Goal: Task Accomplishment & Management: Complete application form

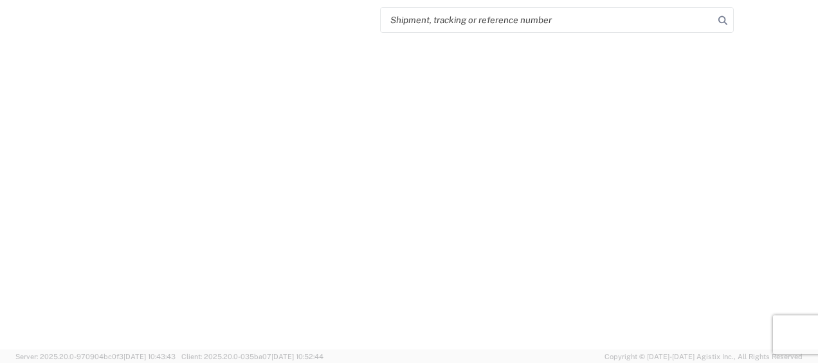
select select "FULL"
select select "LBS"
select select "IN"
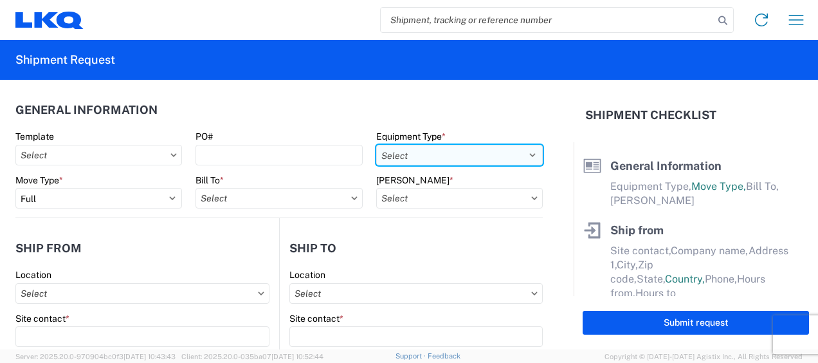
click at [522, 153] on select "Select 53’ Dry Van Flatbed Dropdeck (van) Lowboy (flatbed) Rail" at bounding box center [459, 155] width 167 height 21
select select "STDV"
click at [376, 145] on select "Select 53’ Dry Van Flatbed Dropdeck (van) Lowboy (flatbed) Rail" at bounding box center [459, 155] width 167 height 21
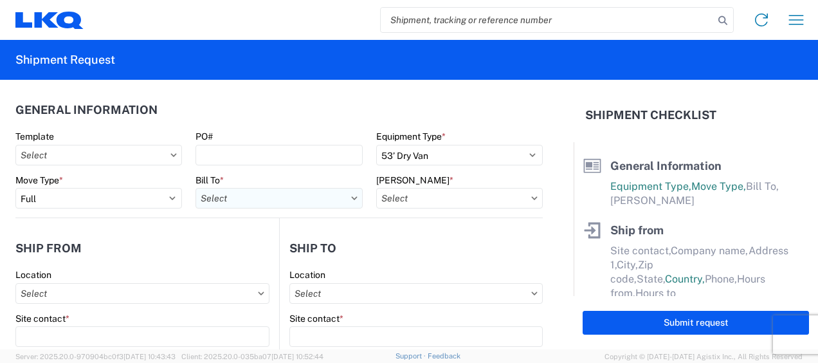
click at [246, 198] on input "text" at bounding box center [278, 198] width 167 height 21
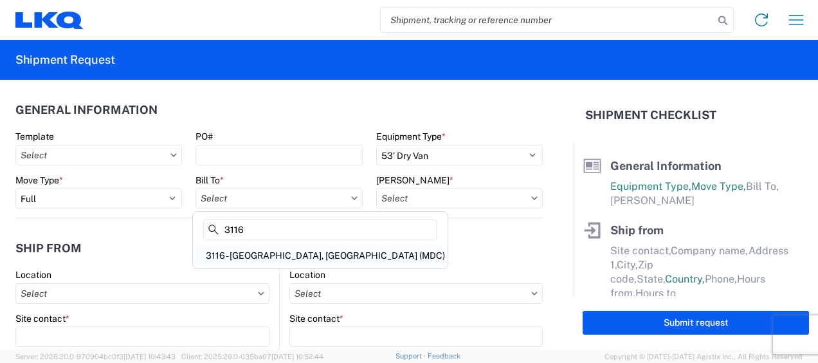
type input "3116"
click at [249, 253] on div "3116 - [GEOGRAPHIC_DATA], [GEOGRAPHIC_DATA] (MDC)" at bounding box center [319, 255] width 249 height 21
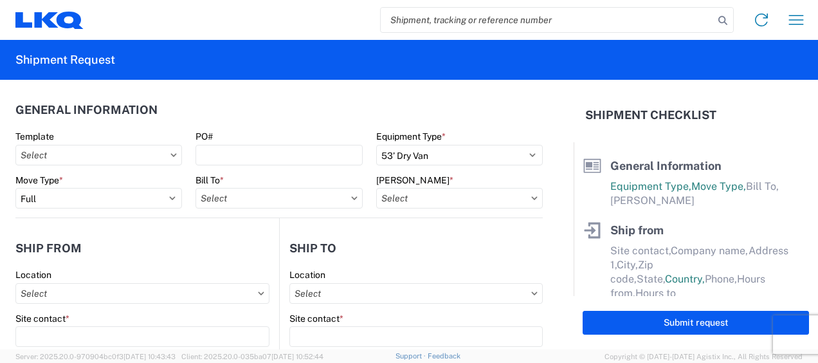
type input "3116 - [GEOGRAPHIC_DATA], [GEOGRAPHIC_DATA] (MDC)"
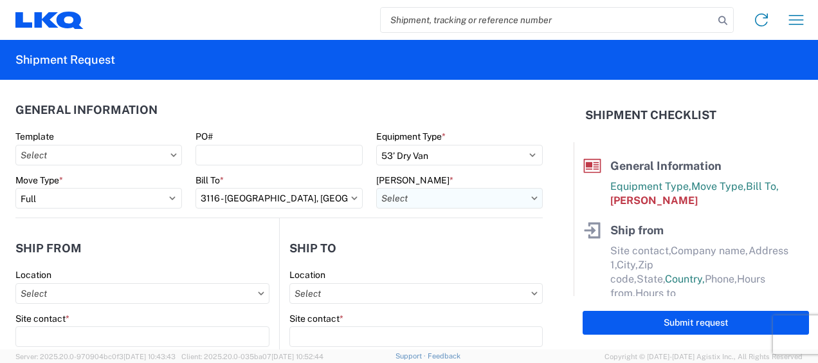
click at [405, 199] on input "text" at bounding box center [459, 198] width 167 height 21
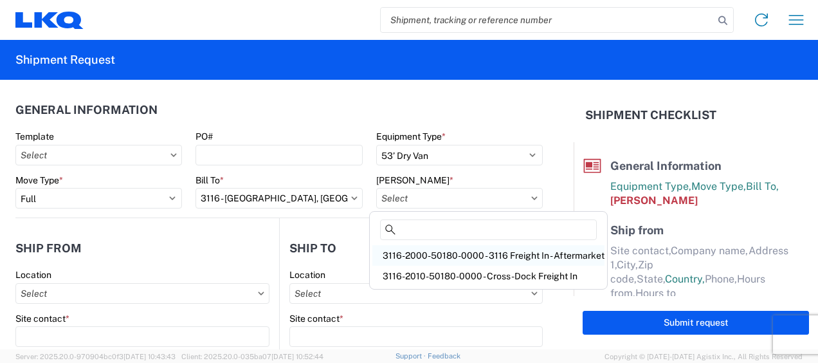
click at [421, 255] on div "3116-2000-50180-0000 - 3116 Freight In - Aftermarket" at bounding box center [488, 255] width 232 height 21
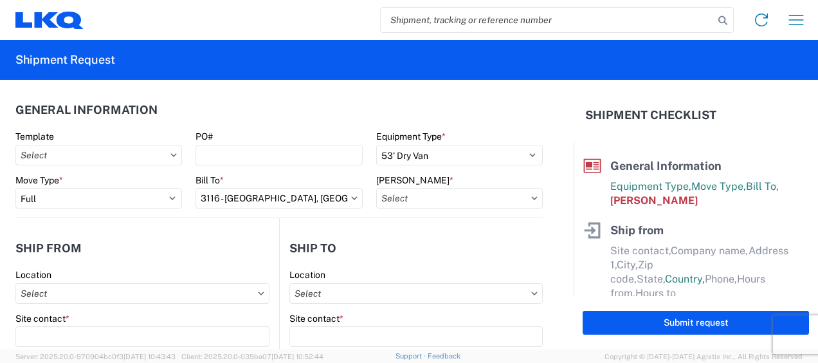
type input "3116-2000-50180-0000 - 3116 Freight In - Aftermarket"
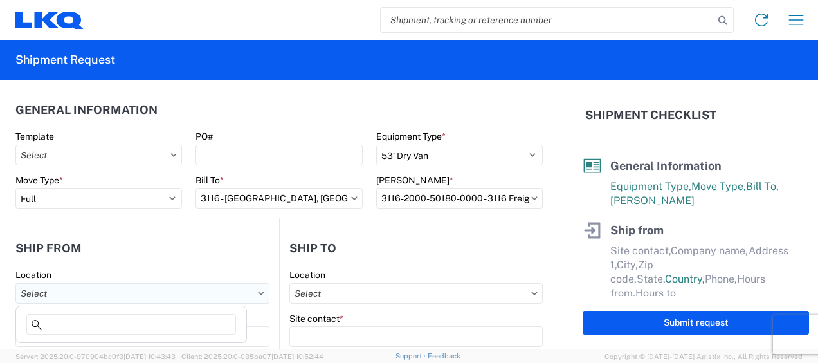
click at [68, 301] on input "text" at bounding box center [142, 293] width 254 height 21
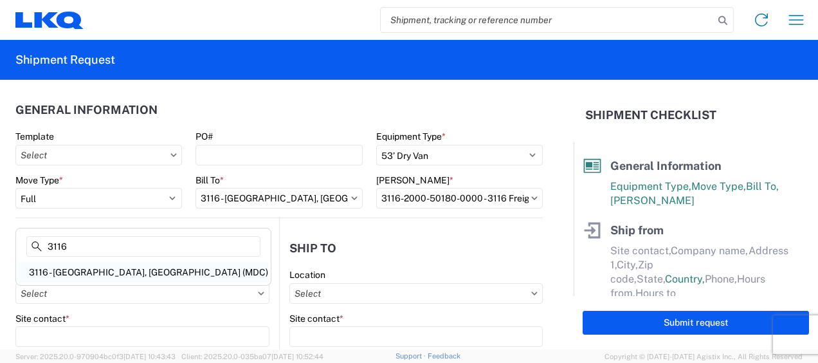
type input "3116"
click at [81, 269] on div "3116 - [GEOGRAPHIC_DATA], [GEOGRAPHIC_DATA] (MDC)" at bounding box center [143, 272] width 249 height 21
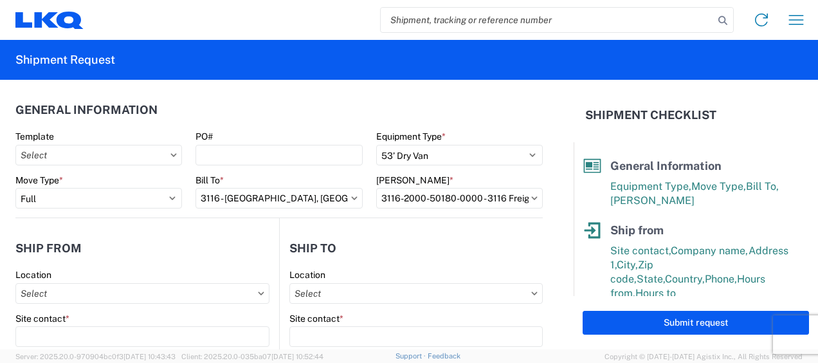
type input "3116 - [GEOGRAPHIC_DATA], [GEOGRAPHIC_DATA] (MDC)"
type input "[DEMOGRAPHIC_DATA][PERSON_NAME]"
type input "LKQ Corporation"
type input "[STREET_ADDRESS]"
type input "[GEOGRAPHIC_DATA]"
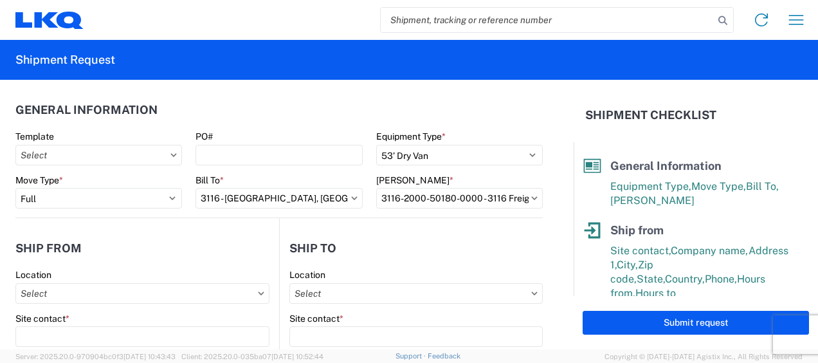
type input "49508"
select select "MI"
select select "US"
type input "[PERSON_NAME][EMAIL_ADDRESS][DOMAIN_NAME]"
type input "[PHONE_NUMBER]"
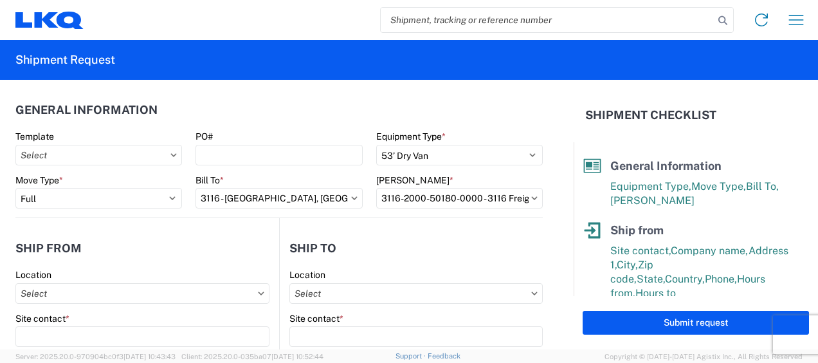
type input "06:00"
type input "13:00"
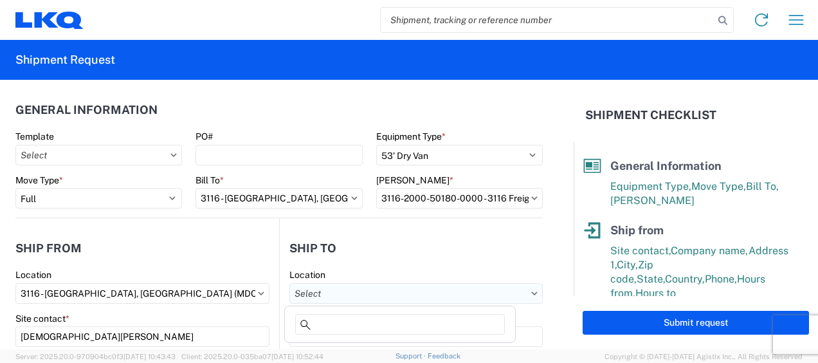
click at [308, 293] on input "text" at bounding box center [415, 293] width 253 height 21
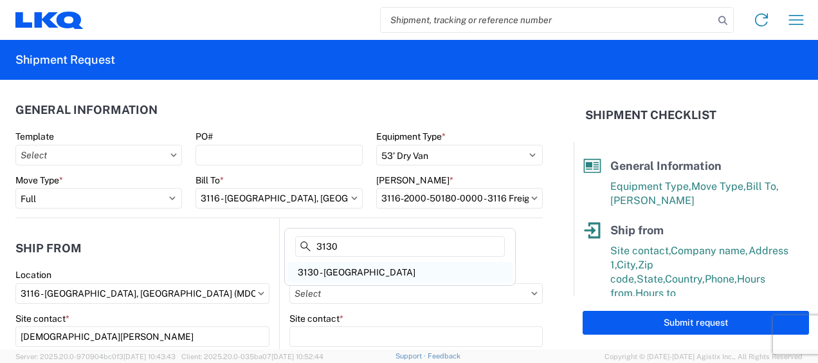
type input "3130"
drag, startPoint x: 341, startPoint y: 275, endPoint x: 342, endPoint y: 269, distance: 6.6
click at [341, 275] on div "3130 - [GEOGRAPHIC_DATA]" at bounding box center [399, 272] width 225 height 21
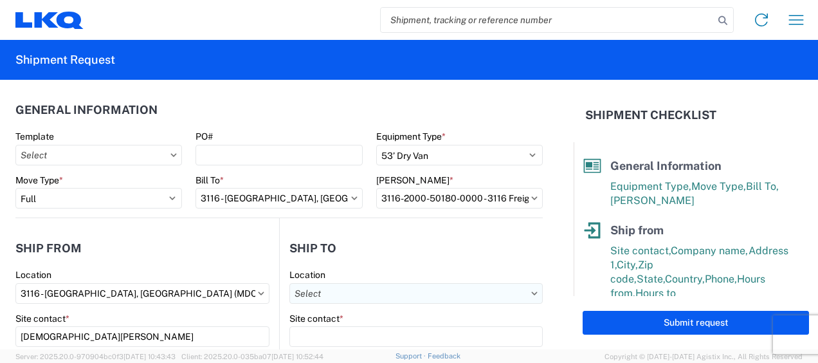
type input "3130 - [GEOGRAPHIC_DATA]"
type input "LKQ Corporation"
type input "[STREET_ADDRESS]"
type input "Charlotte"
type input "28208"
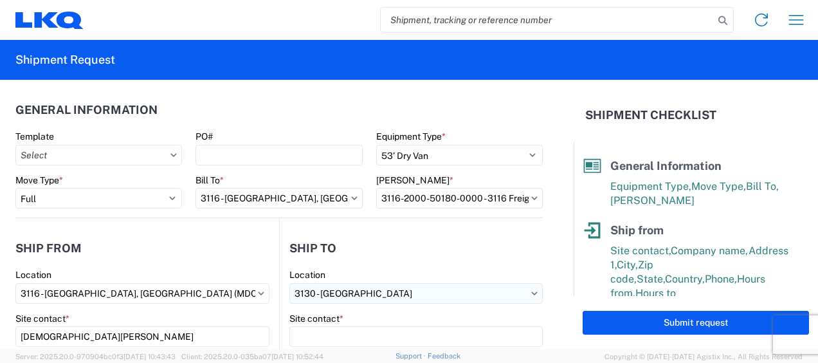
select select "US"
click at [315, 323] on label "Site contact *" at bounding box center [316, 318] width 54 height 12
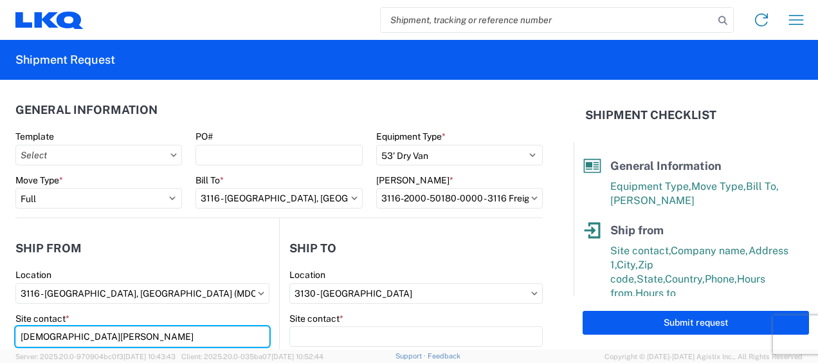
click at [269, 326] on input "[DEMOGRAPHIC_DATA][PERSON_NAME]" at bounding box center [142, 336] width 254 height 21
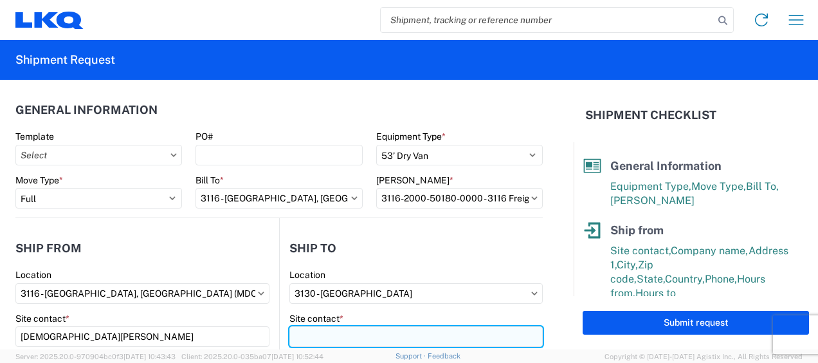
click at [321, 331] on input "Site contact *" at bounding box center [415, 336] width 253 height 21
type input "Receiving"
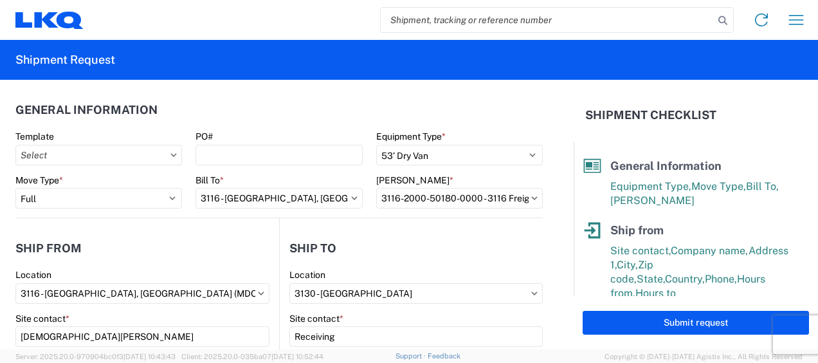
scroll to position [165, 0]
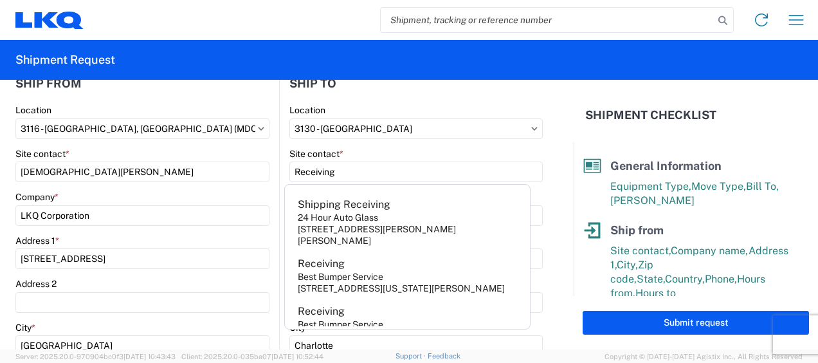
click at [204, 148] on div "Site contact *" at bounding box center [142, 154] width 254 height 12
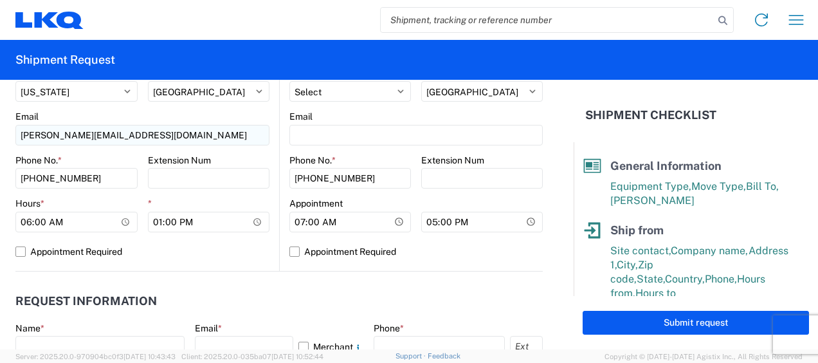
scroll to position [615, 0]
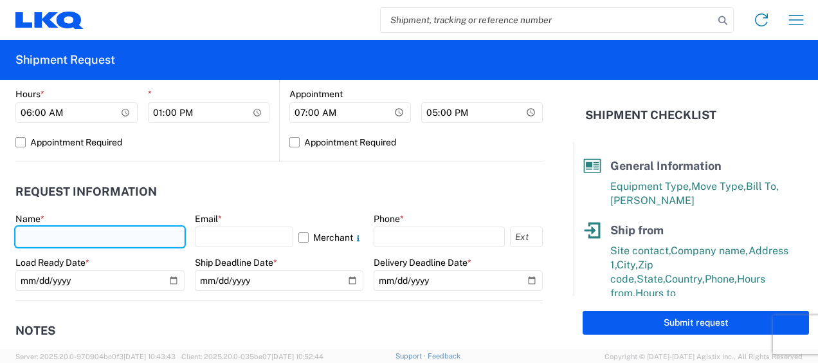
click at [54, 237] on input "text" at bounding box center [99, 236] width 169 height 21
type input "[DEMOGRAPHIC_DATA][PERSON_NAME]"
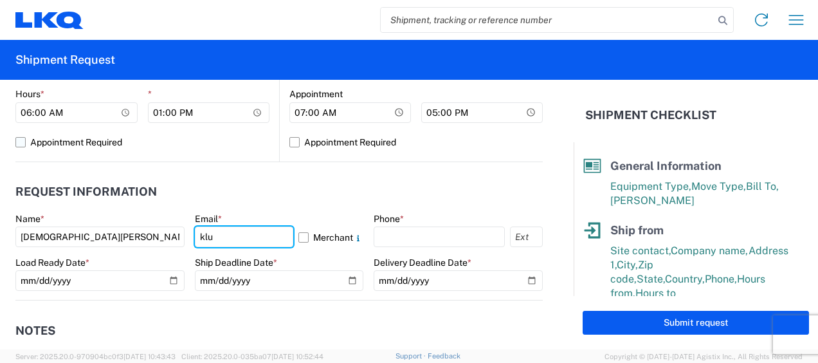
type input "[PERSON_NAME][EMAIL_ADDRESS][DOMAIN_NAME]"
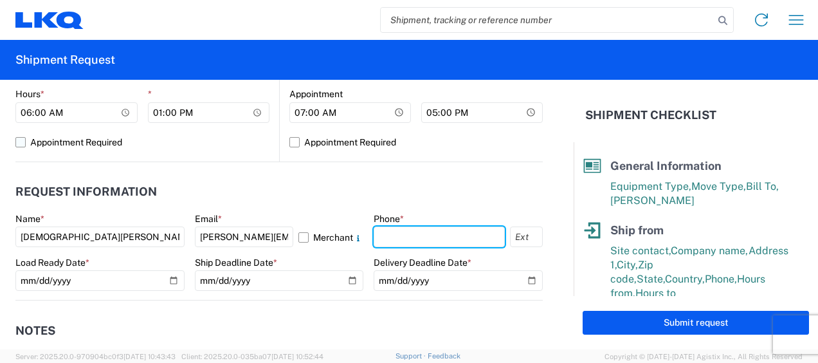
type input "6167541500"
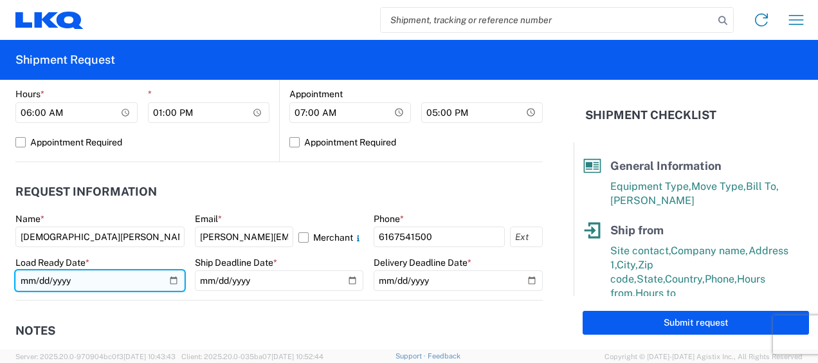
click at [171, 278] on input "date" at bounding box center [99, 280] width 169 height 21
type input "2025-10-03"
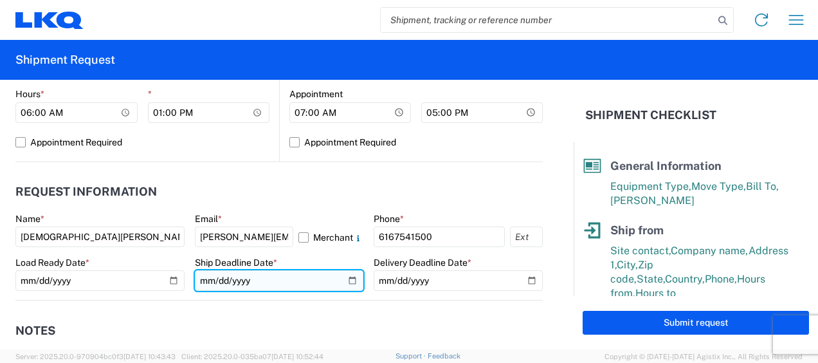
click at [345, 278] on input "date" at bounding box center [279, 280] width 169 height 21
type input "2025-10-03"
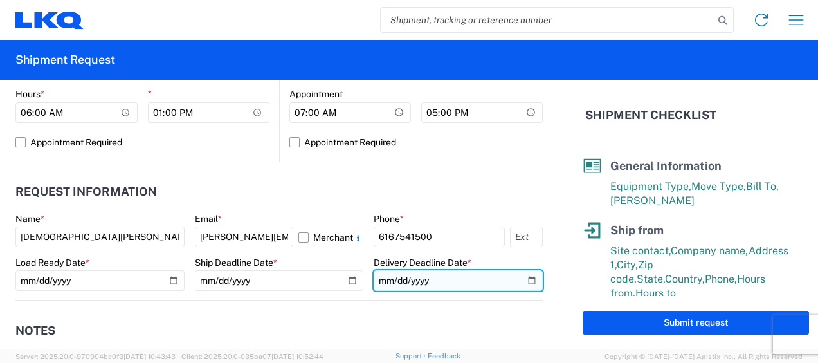
click at [523, 280] on input "date" at bounding box center [458, 280] width 169 height 21
type input "2025-10-08"
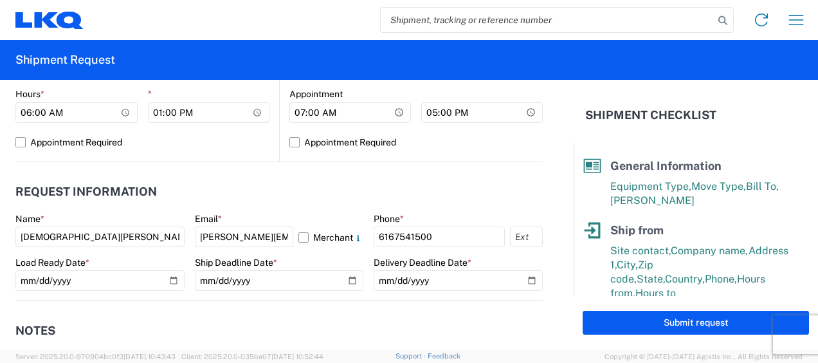
click at [332, 319] on header "Notes" at bounding box center [278, 330] width 527 height 29
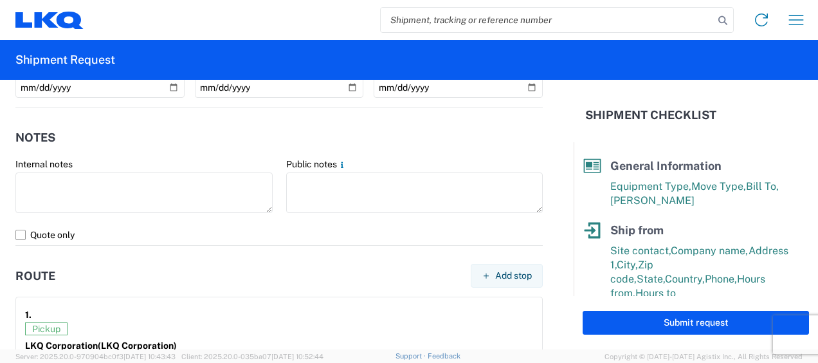
click at [299, 170] on div "Public notes" at bounding box center [414, 186] width 257 height 57
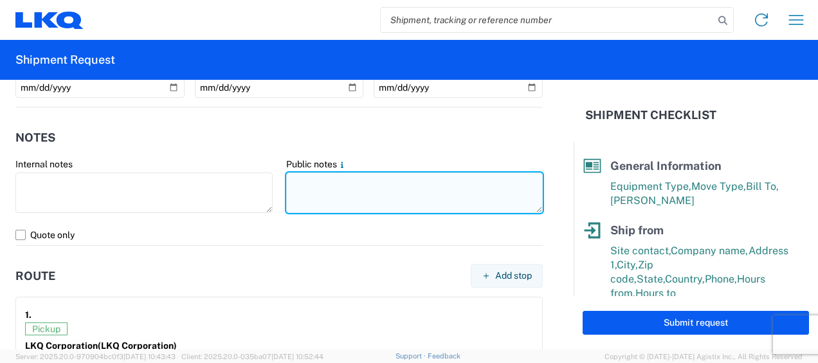
click at [302, 174] on textarea at bounding box center [414, 192] width 257 height 41
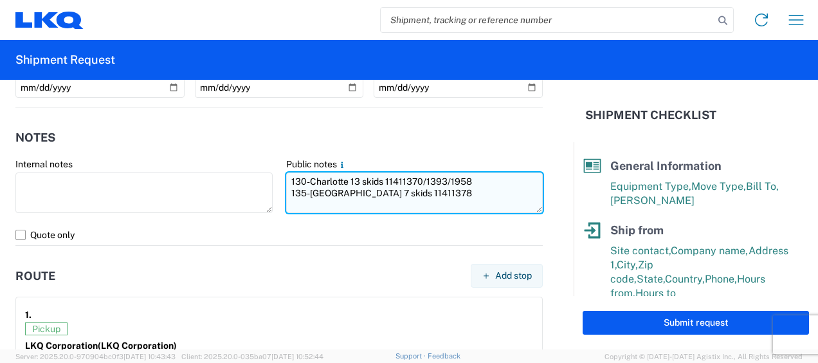
drag, startPoint x: 283, startPoint y: 176, endPoint x: 468, endPoint y: 191, distance: 185.8
click at [468, 191] on textarea "130-Charlotte 13 skids 11411370/1393/1958 135-[GEOGRAPHIC_DATA] 7 skids 11411378" at bounding box center [414, 192] width 257 height 41
type textarea "130-Charlotte 13 skids 11411370/1393/1958 135-[GEOGRAPHIC_DATA] 7 skids 11411378"
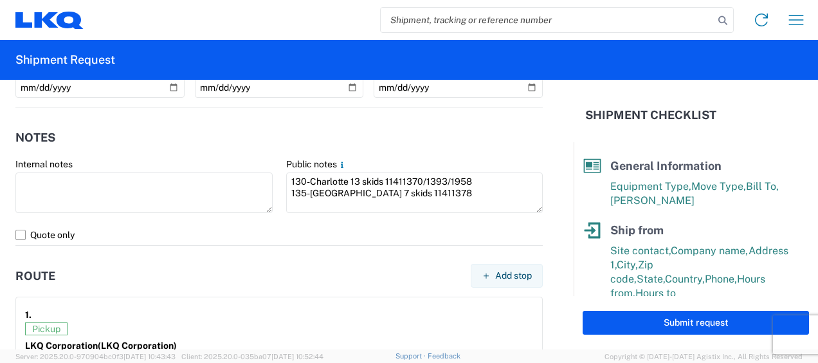
click at [323, 123] on header "Notes" at bounding box center [278, 137] width 527 height 29
click at [504, 276] on span "Add stop" at bounding box center [513, 275] width 37 height 12
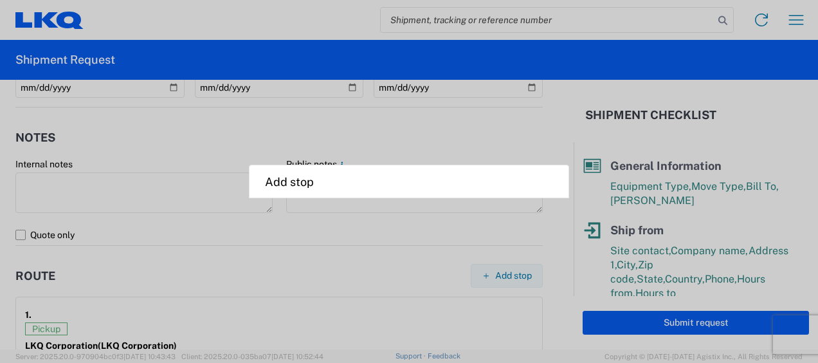
select select "US"
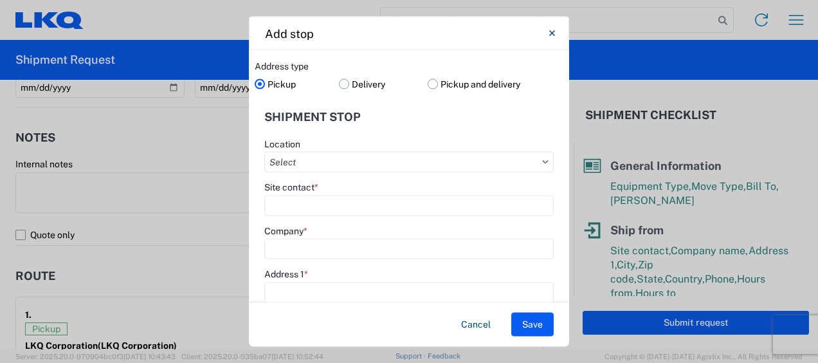
click at [339, 85] on label "Delivery" at bounding box center [383, 83] width 89 height 19
click at [0, 0] on input "Delivery" at bounding box center [0, 0] width 0 height 0
click at [308, 161] on input "text" at bounding box center [408, 162] width 289 height 21
type input "3135"
click at [305, 217] on div "3135 - [GEOGRAPHIC_DATA] (135)" at bounding box center [379, 218] width 225 height 21
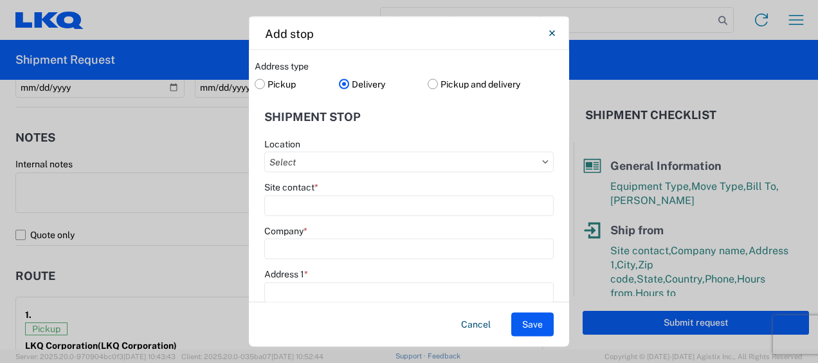
type input "3135 - [GEOGRAPHIC_DATA] (135)"
type input "LKQ Corporation"
type input "4224 Tudor Lane Suite 105"
type input "Greensboro"
type input "27410"
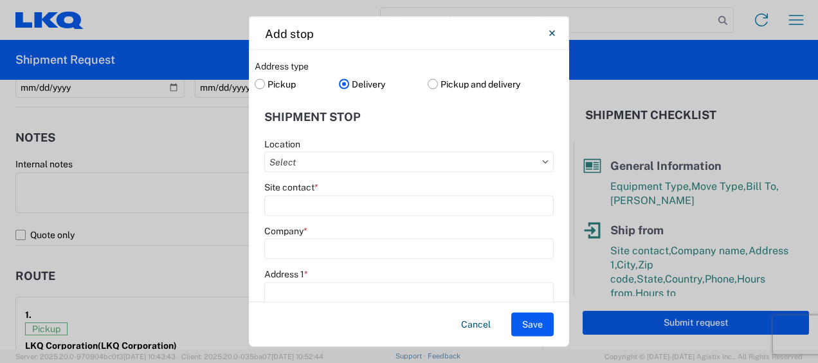
select select "NC"
type input "336-292-3180"
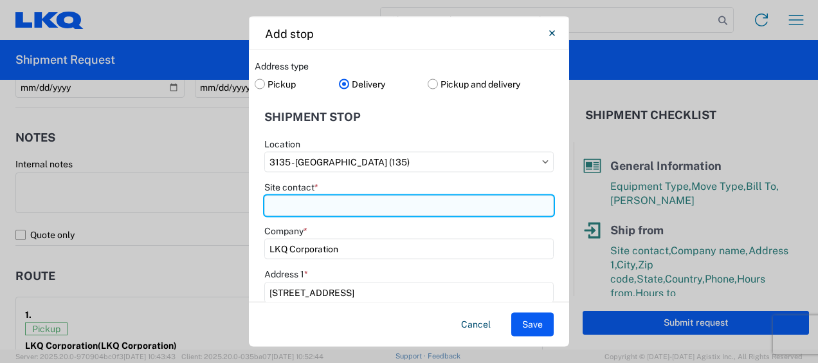
click at [299, 207] on input "Site contact *" at bounding box center [408, 205] width 289 height 21
type input "Receiving"
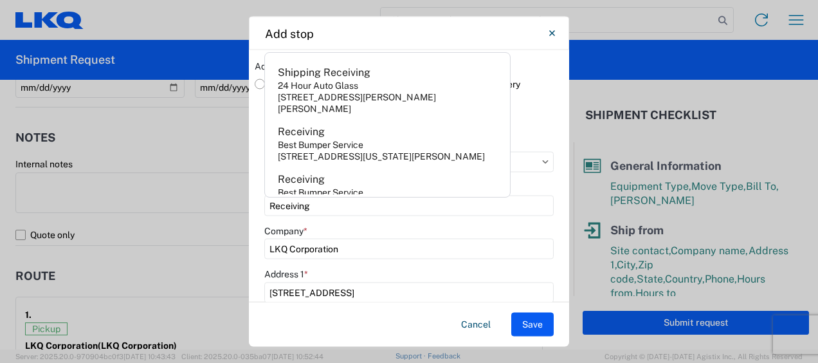
click at [544, 121] on header "Shipment stop" at bounding box center [409, 116] width 309 height 29
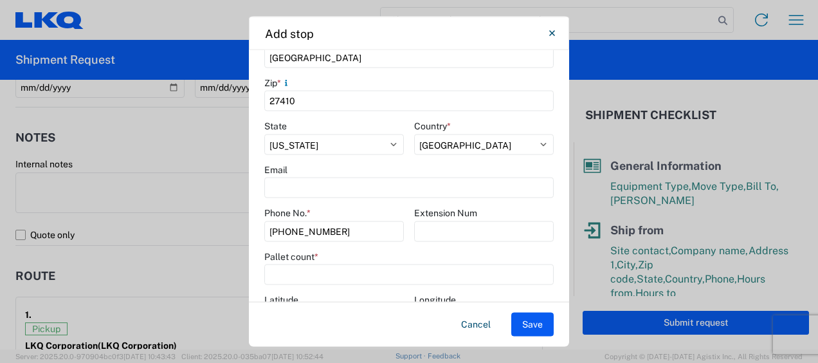
scroll to position [366, 0]
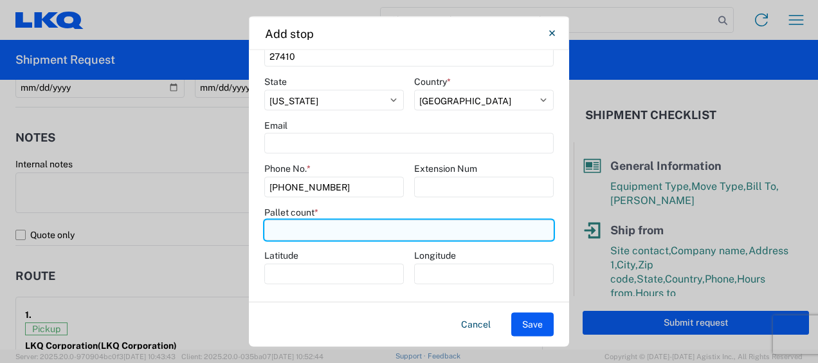
click at [284, 226] on input "number" at bounding box center [408, 230] width 289 height 21
type input "7"
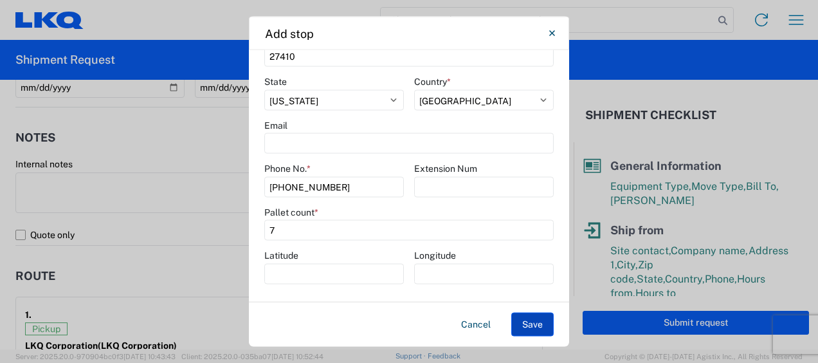
click at [536, 328] on button "Save" at bounding box center [532, 324] width 42 height 24
select select "D"
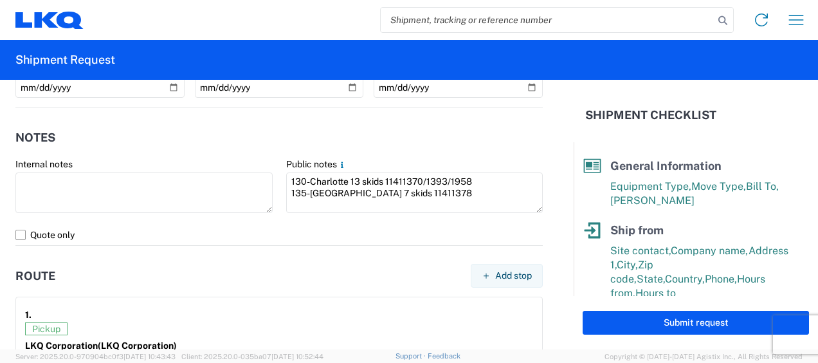
click at [259, 282] on header "Route Add stop" at bounding box center [278, 275] width 527 height 29
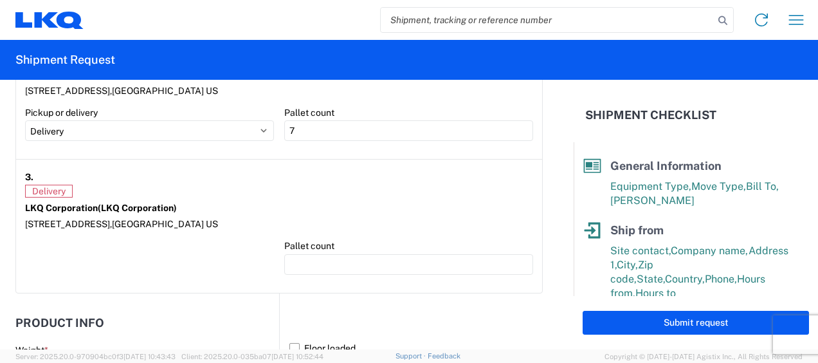
scroll to position [1193, 0]
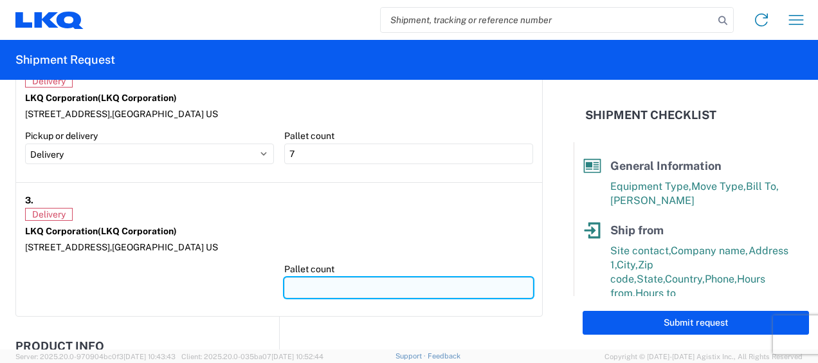
click at [298, 284] on input "number" at bounding box center [408, 287] width 249 height 21
type input "13"
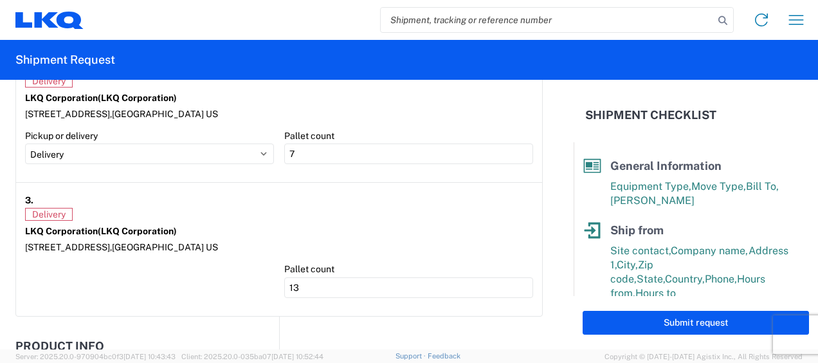
click at [248, 271] on div at bounding box center [149, 285] width 249 height 44
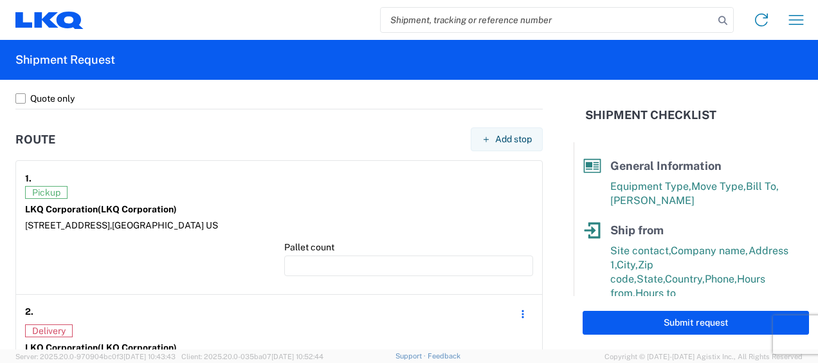
scroll to position [936, 0]
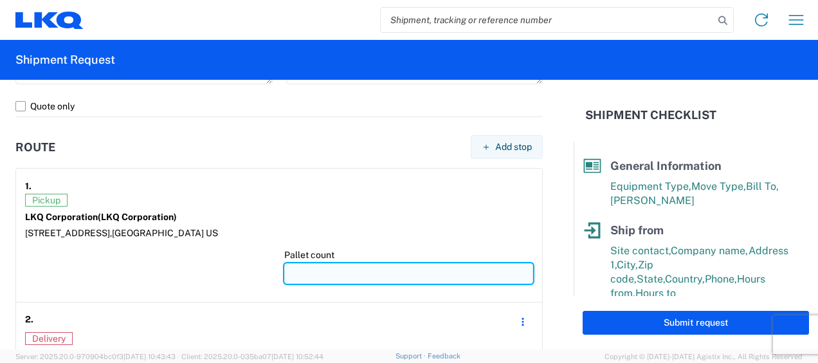
click at [304, 263] on input "number" at bounding box center [408, 273] width 249 height 21
type input "2"
type input "20"
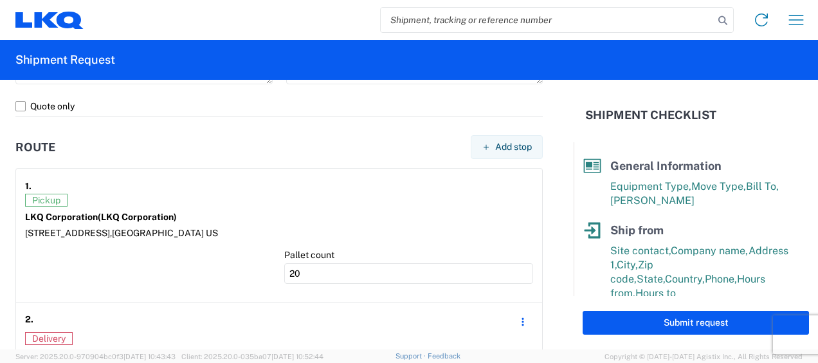
click at [208, 276] on div at bounding box center [149, 271] width 249 height 44
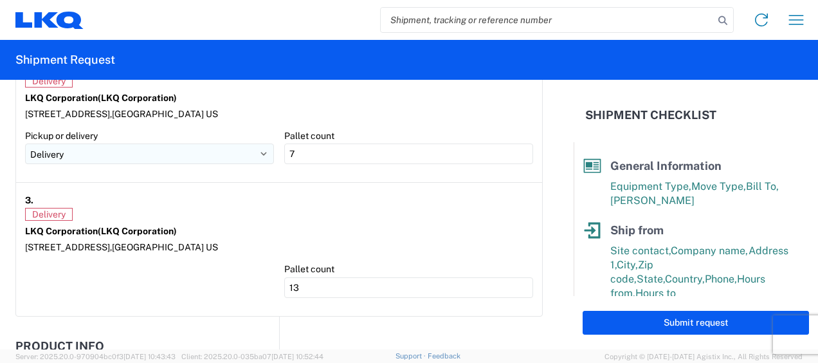
scroll to position [1386, 0]
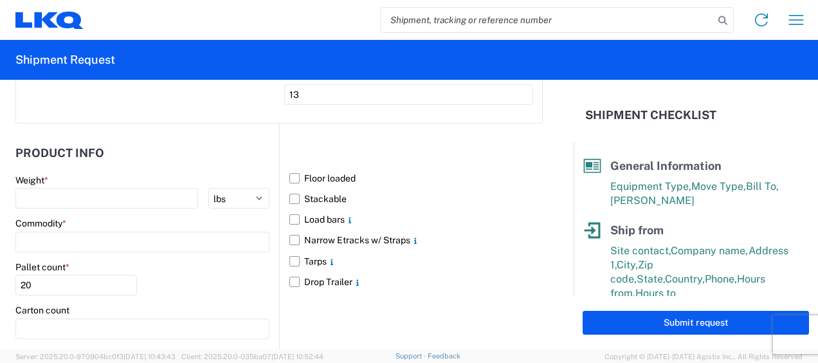
click at [37, 181] on label "Weight *" at bounding box center [31, 180] width 33 height 12
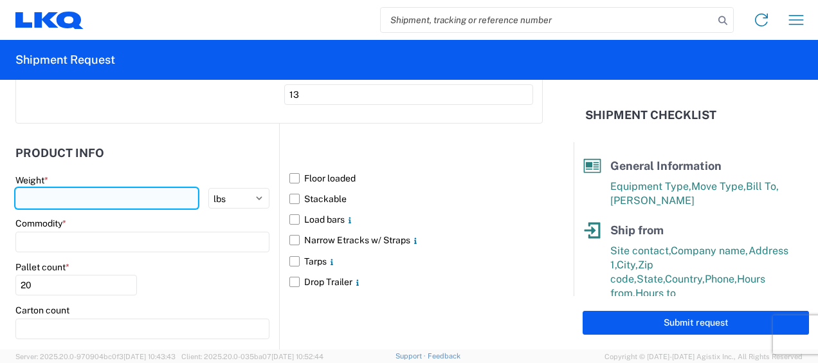
click at [41, 195] on input "number" at bounding box center [106, 198] width 183 height 21
type input "8064"
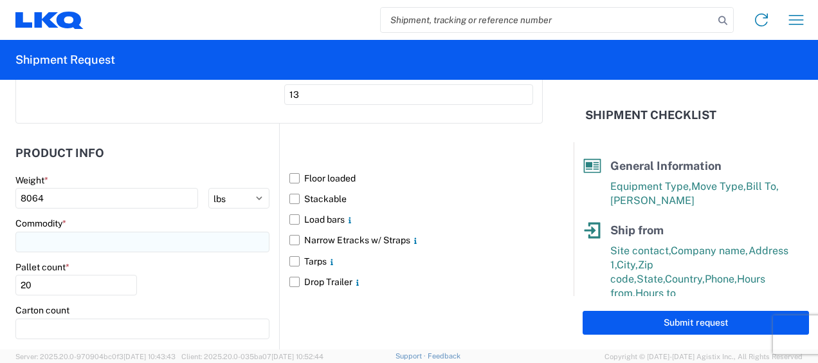
click at [75, 235] on input at bounding box center [142, 241] width 254 height 21
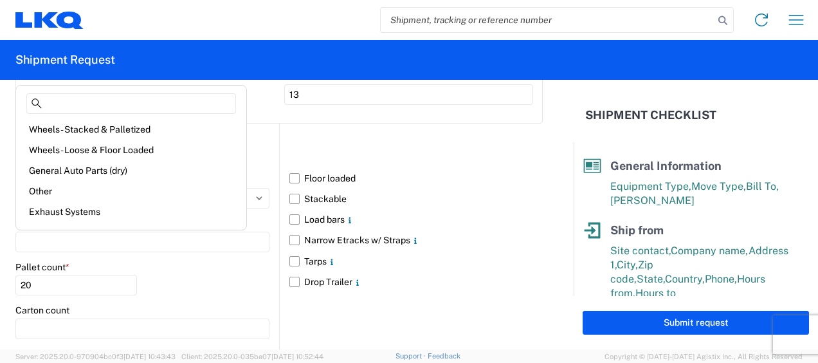
scroll to position [129, 0]
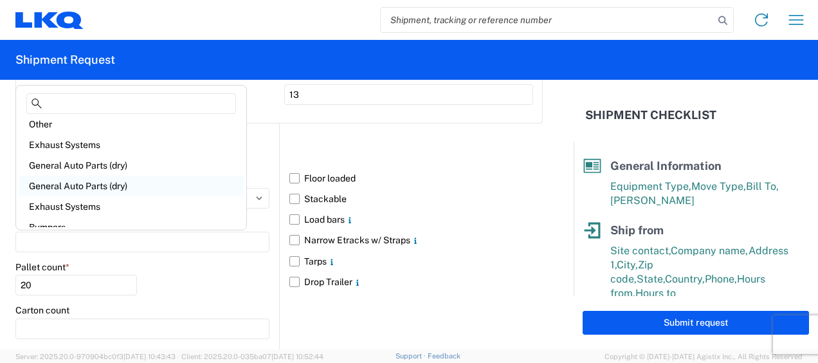
click at [105, 183] on div "General Auto Parts (dry)" at bounding box center [131, 186] width 225 height 21
type input "General Auto Parts (dry)"
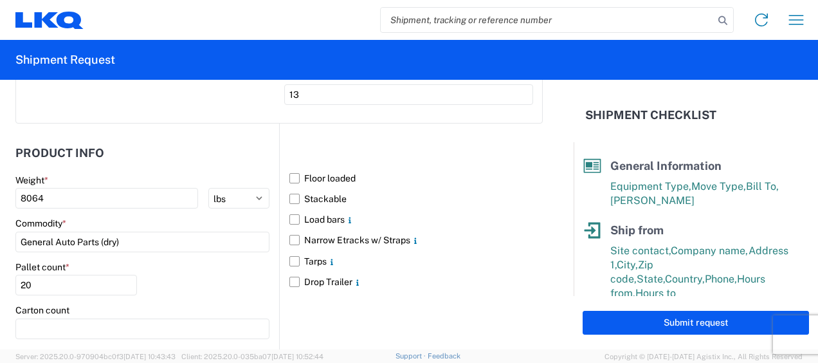
click at [226, 280] on div "Pallet count * 20" at bounding box center [142, 283] width 254 height 44
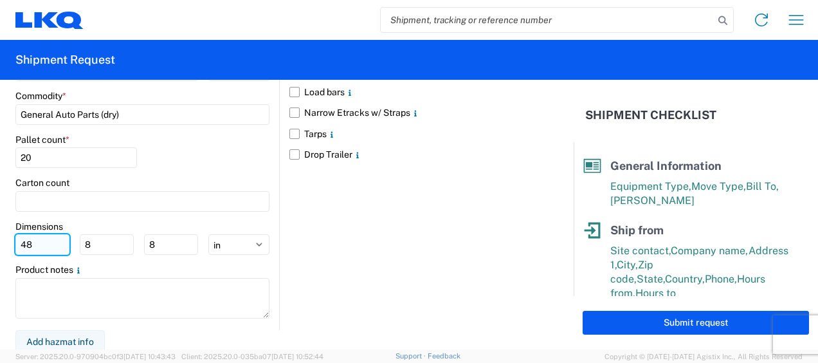
click at [36, 244] on input "48" at bounding box center [42, 244] width 54 height 21
drag, startPoint x: 38, startPoint y: 243, endPoint x: 0, endPoint y: 243, distance: 37.9
click at [0, 243] on html "Home Shipment request Shipment tracking Shipment Request General Information Te…" at bounding box center [409, 181] width 818 height 363
type input "77"
type input "47"
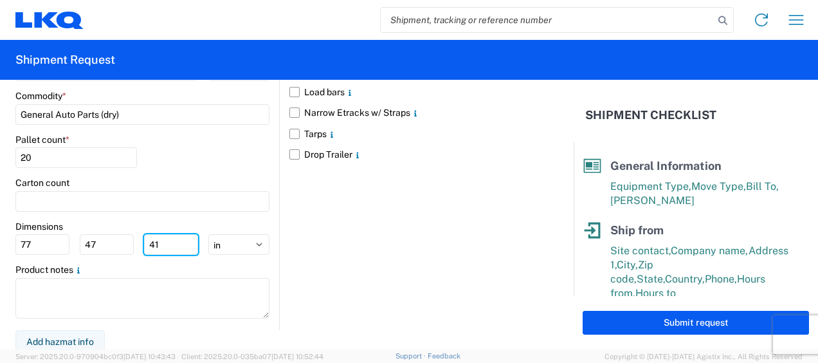
type input "4"
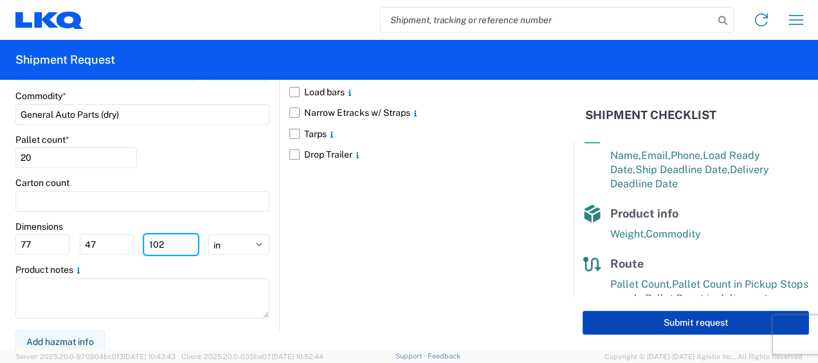
scroll to position [257, 0]
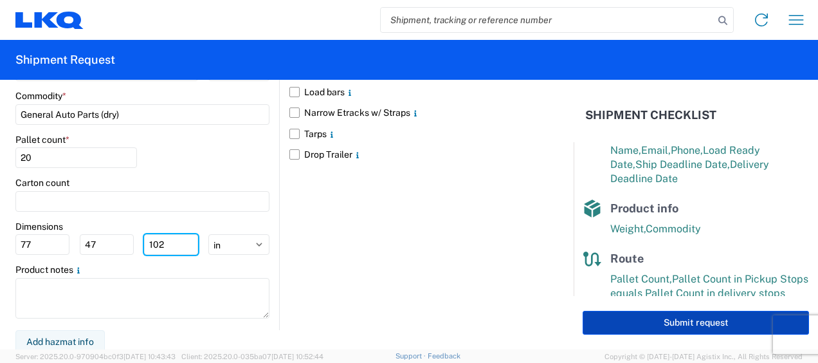
type input "102"
click at [711, 327] on button "Submit request" at bounding box center [696, 323] width 226 height 24
select select "US"
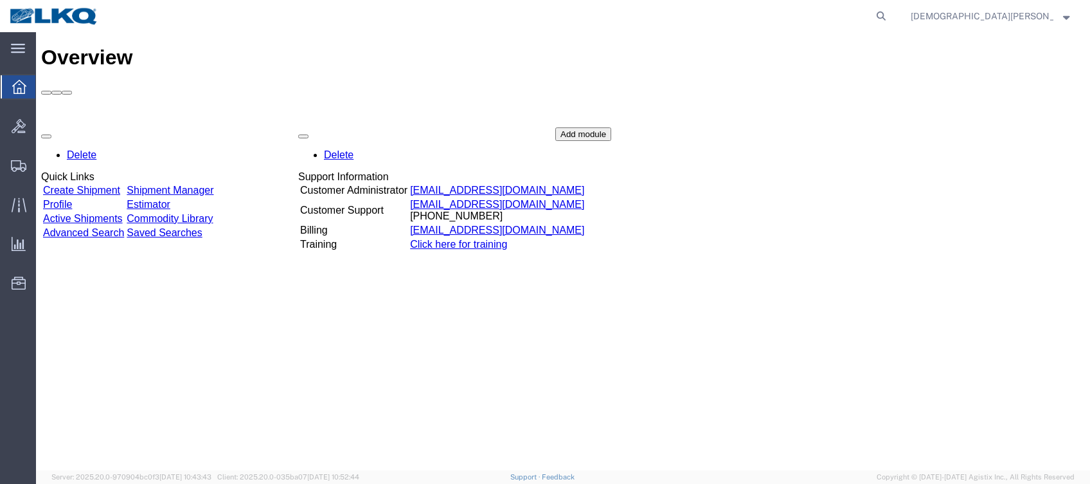
click at [981, 10] on nav "[DEMOGRAPHIC_DATA][PERSON_NAME]" at bounding box center [549, 16] width 1081 height 32
click at [891, 14] on icon at bounding box center [882, 16] width 18 height 18
click at [700, 21] on input "search" at bounding box center [677, 16] width 391 height 31
type input "57009192"
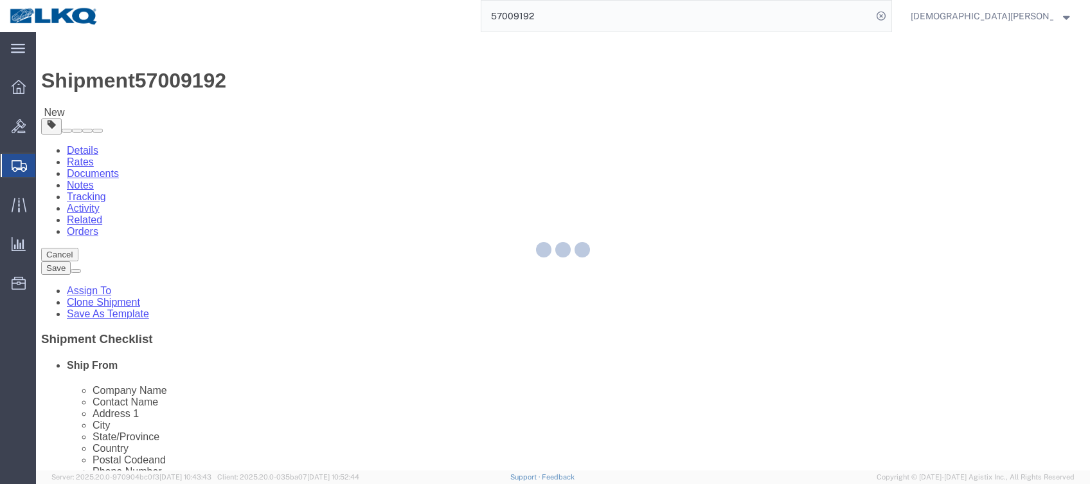
scroll to position [428, 0]
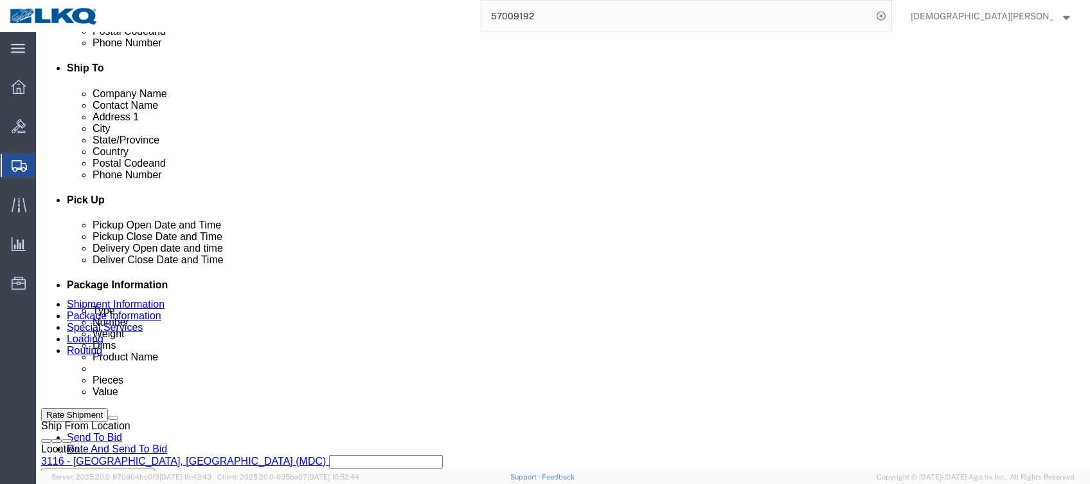
select select "27850"
select select "27858"
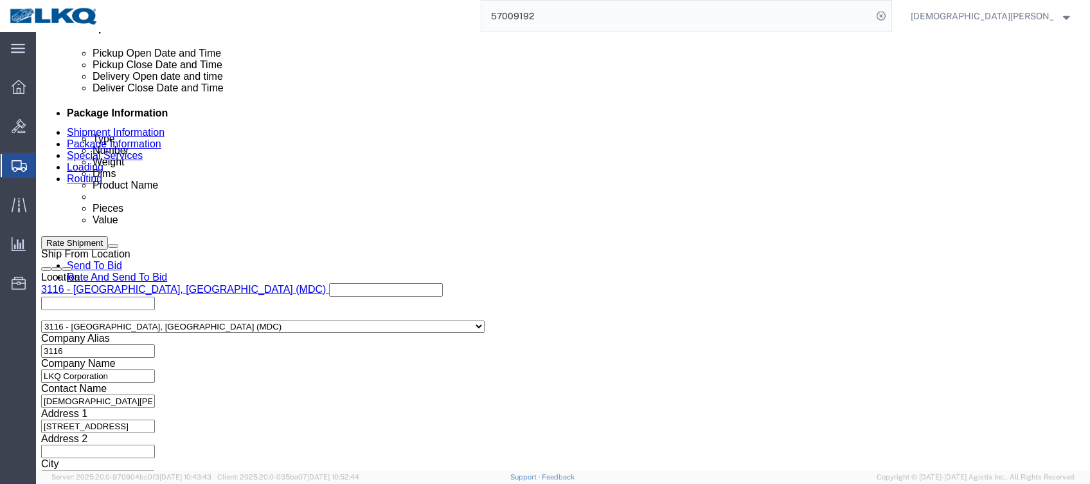
scroll to position [685, 0]
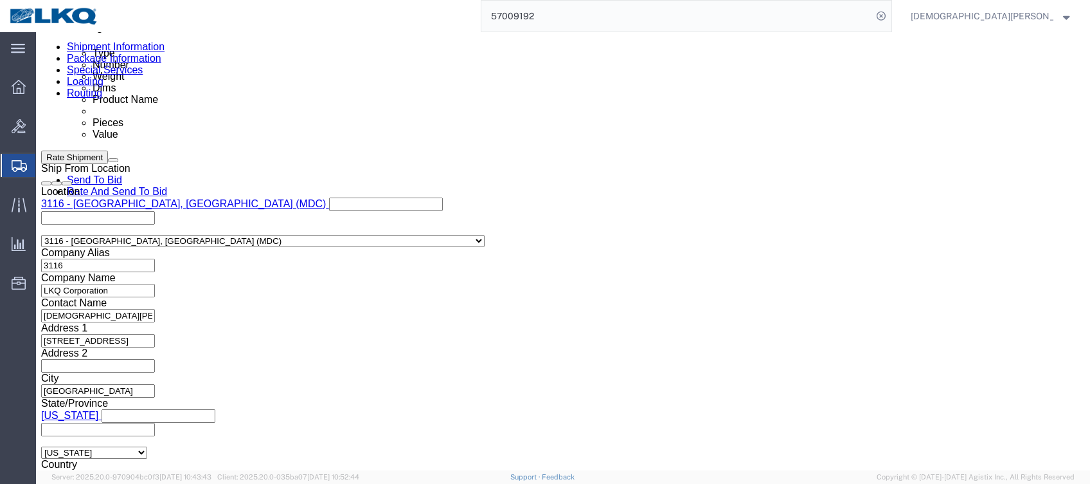
click div
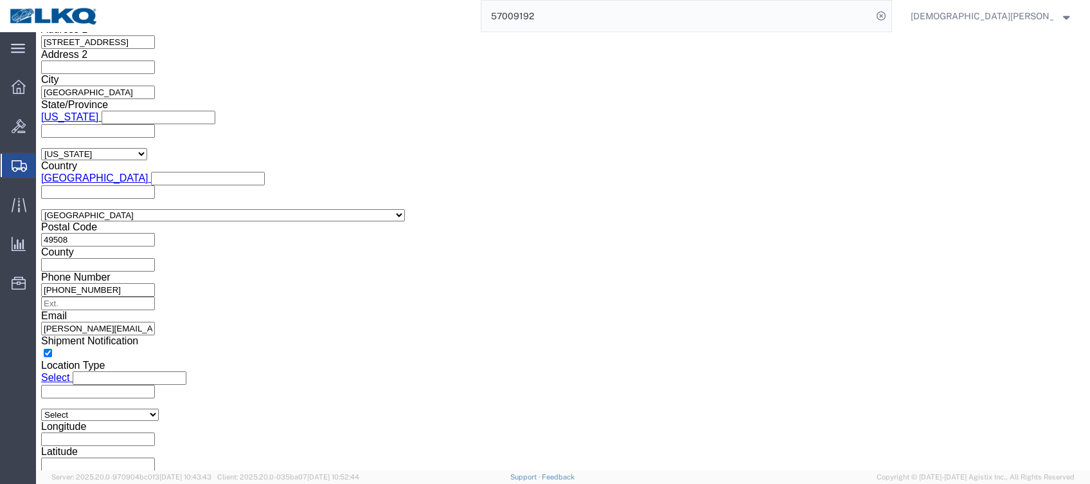
click input "5:00 AM"
type input "5:00 pm"
click button "Apply"
click icon
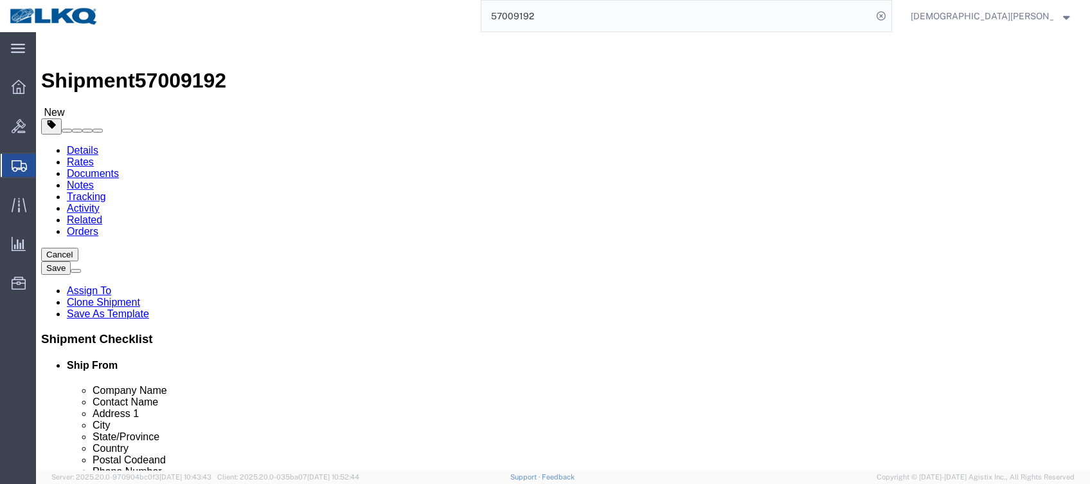
click input "4032.00"
type input "2871"
click input "4032.00"
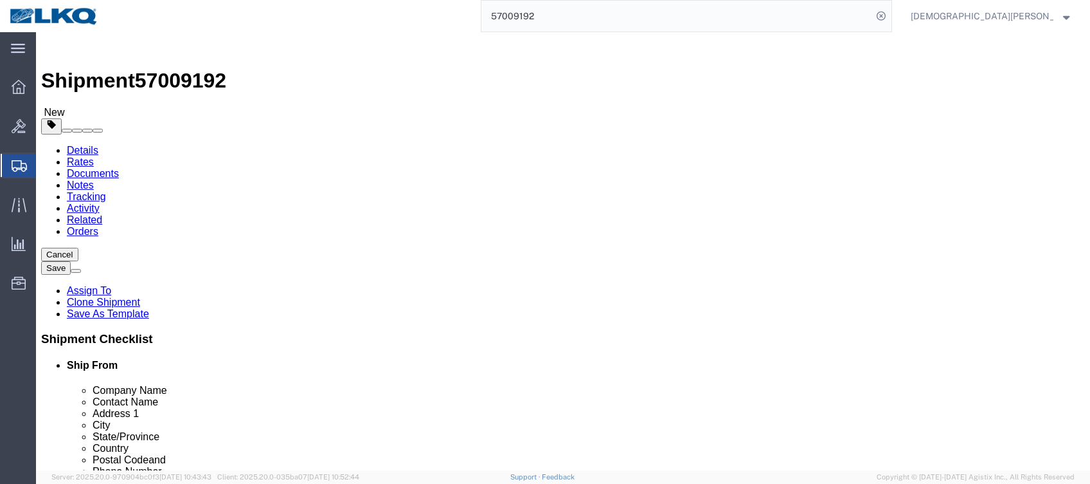
type input "5193"
click icon
click link "Send To Bid"
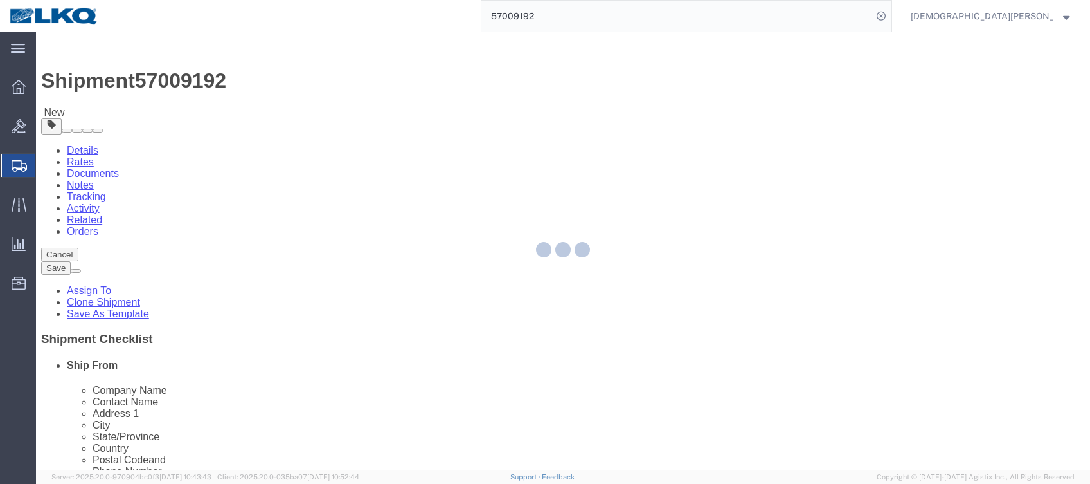
select select "PSNS"
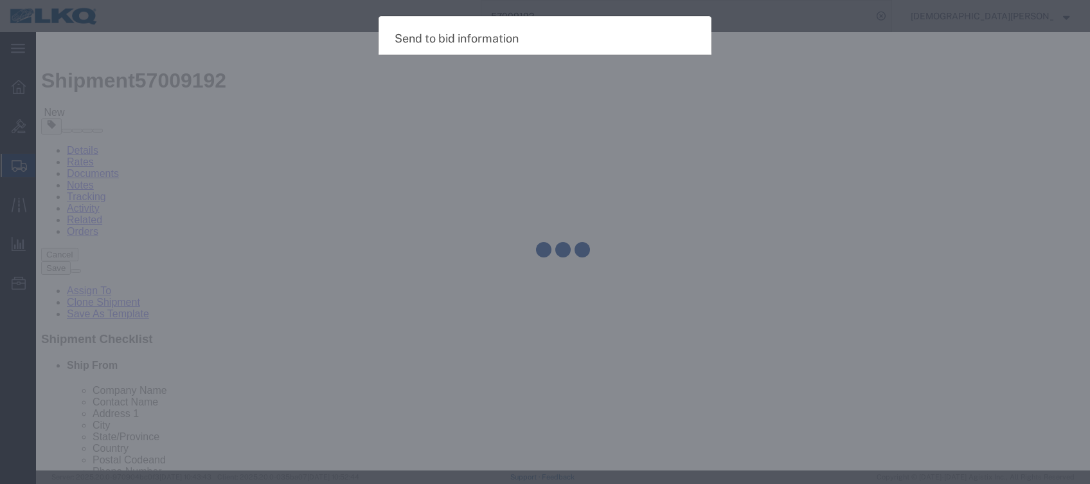
select select "TL"
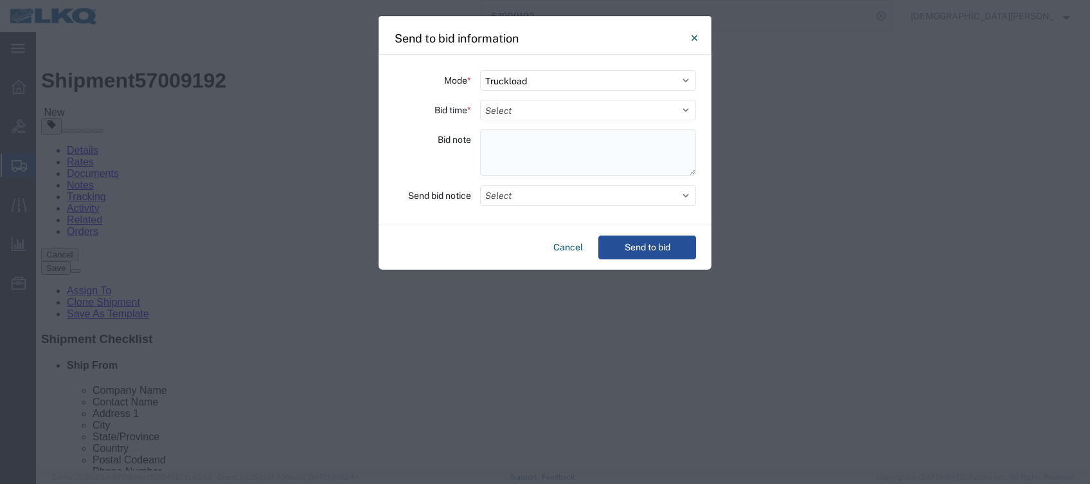
click at [494, 145] on textarea at bounding box center [588, 152] width 216 height 46
paste textarea "130-Charlotte 13 skids 11411370/1393/1958 135-[GEOGRAPHIC_DATA] 7 skids 11411378"
type textarea "130-Charlotte 13 skids 11411370/1393/1958 135-[GEOGRAPHIC_DATA] 7 skids 11411378"
click at [501, 106] on select "Select 30 Min (Rush) 1 Hour (Rush) 2 Hours (Rush) 4 Hours (Rush) 8 Hours (Rush)…" at bounding box center [588, 110] width 216 height 21
select select "2"
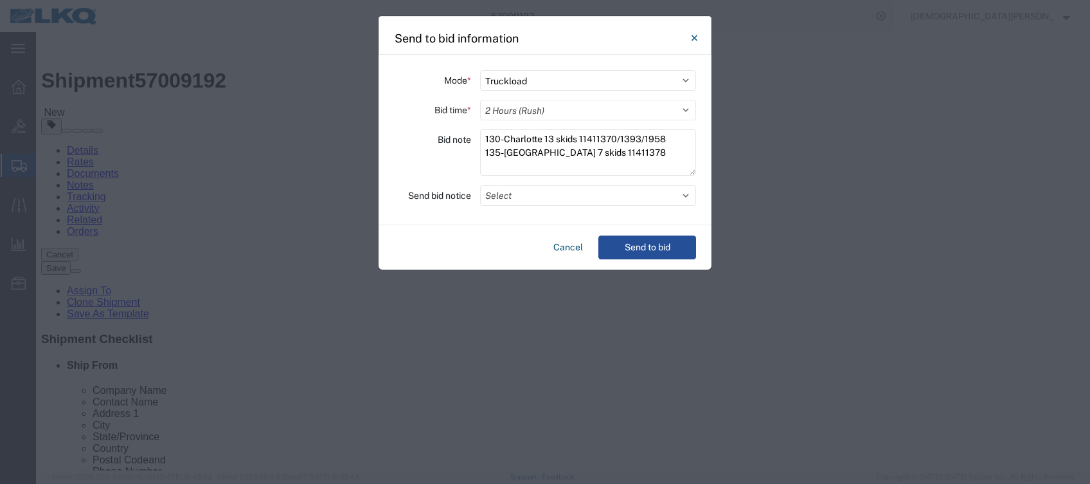
click at [480, 100] on select "Select 30 Min (Rush) 1 Hour (Rush) 2 Hours (Rush) 4 Hours (Rush) 8 Hours (Rush)…" at bounding box center [588, 110] width 216 height 21
click at [520, 194] on button "Select" at bounding box center [588, 195] width 216 height 21
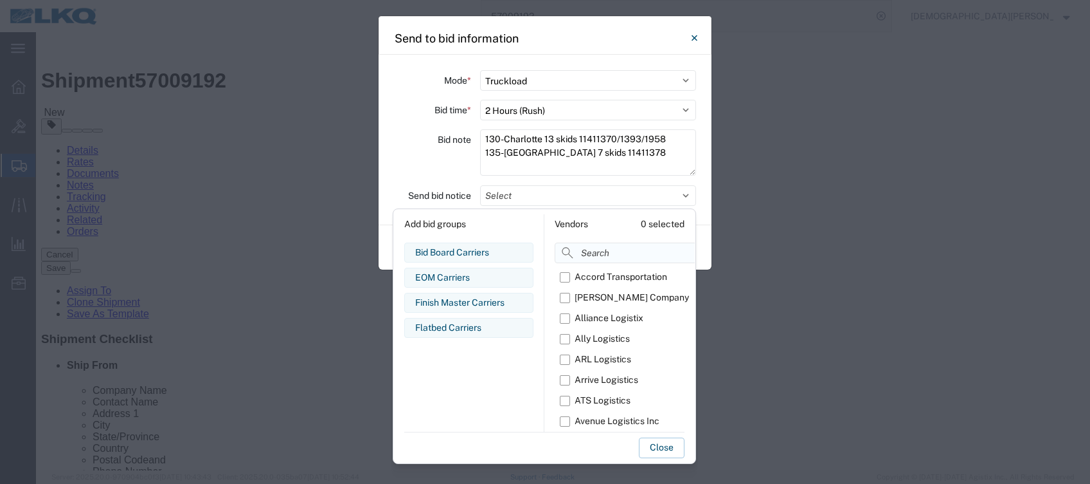
click at [592, 254] on input at bounding box center [656, 252] width 203 height 21
type input "om"
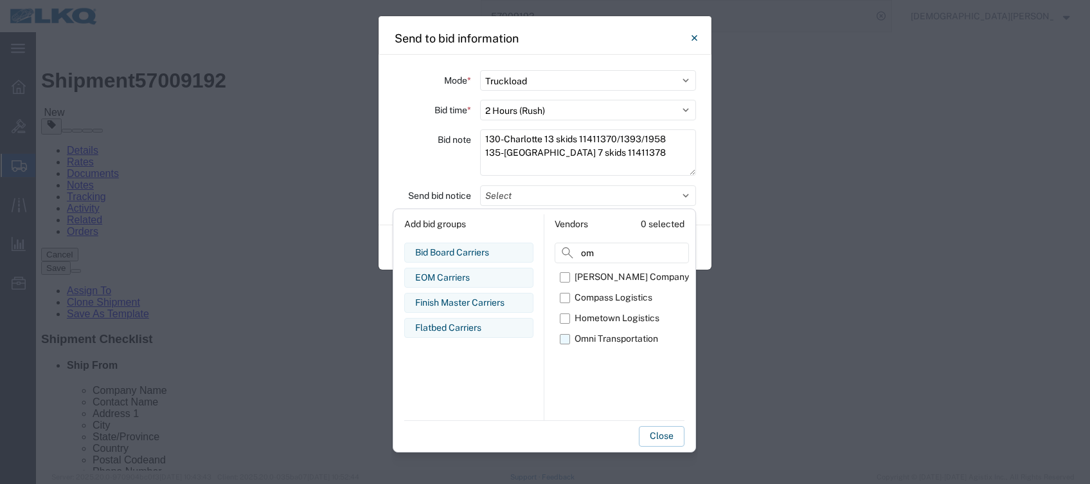
click at [567, 338] on label "Omni Transportation" at bounding box center [624, 339] width 129 height 21
click at [0, 0] on input "Omni Transportation" at bounding box center [0, 0] width 0 height 0
click at [661, 432] on button "Close" at bounding box center [662, 436] width 46 height 21
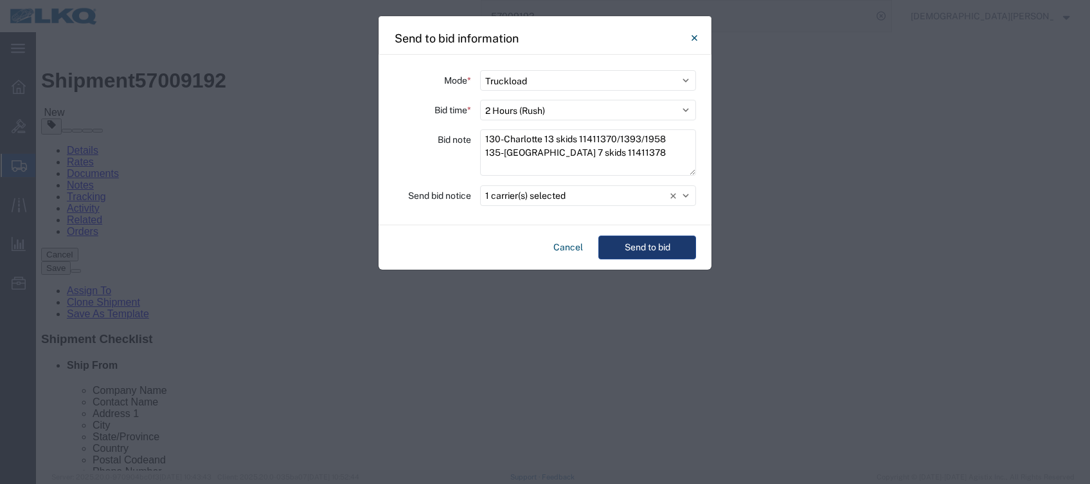
click at [661, 243] on button "Send to bid" at bounding box center [648, 247] width 98 height 24
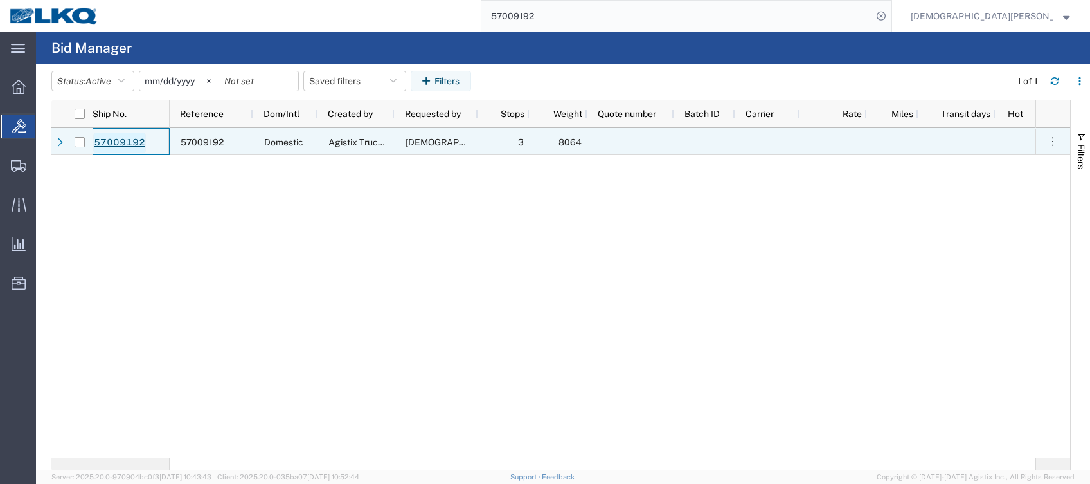
click at [119, 137] on link "57009192" at bounding box center [119, 142] width 53 height 21
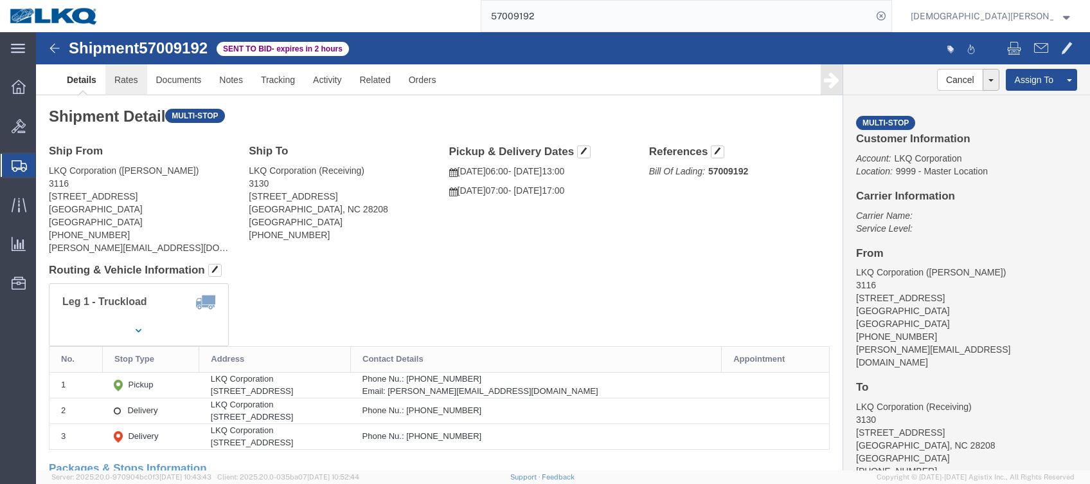
click link "Rates"
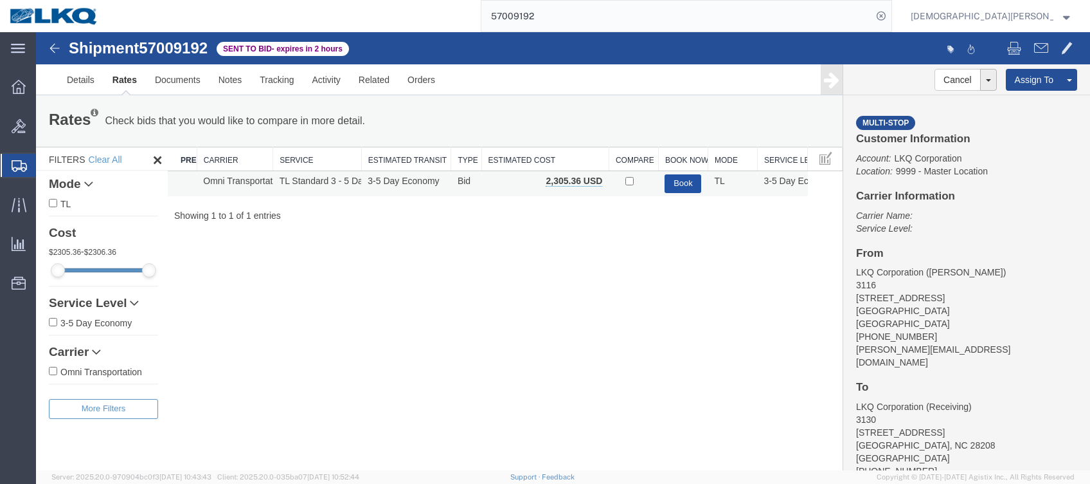
click at [685, 182] on button "Book" at bounding box center [683, 183] width 37 height 19
